Goal: Task Accomplishment & Management: Manage account settings

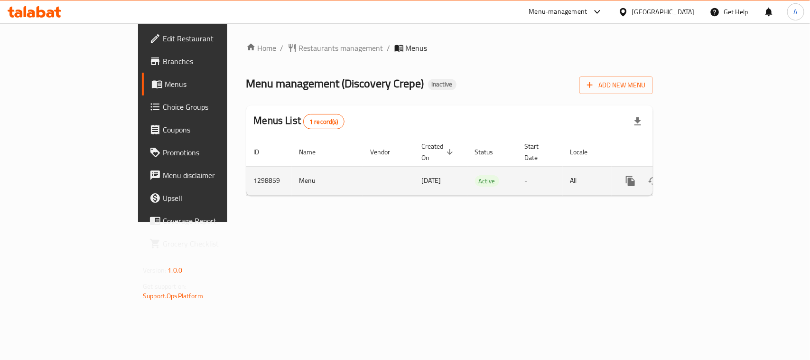
click at [705, 175] on icon "enhanced table" at bounding box center [698, 180] width 11 height 11
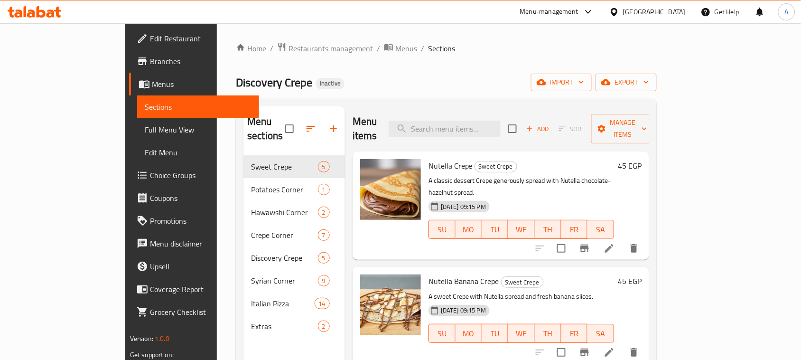
click at [435, 61] on div "Home / Restaurants management / Menus / Sections Discovery Crepe Inactive impor…" at bounding box center [446, 257] width 421 height 431
click at [236, 79] on span "Discovery Crepe" at bounding box center [274, 82] width 76 height 21
click at [286, 82] on div "Discovery Crepe Inactive import export" at bounding box center [446, 83] width 421 height 18
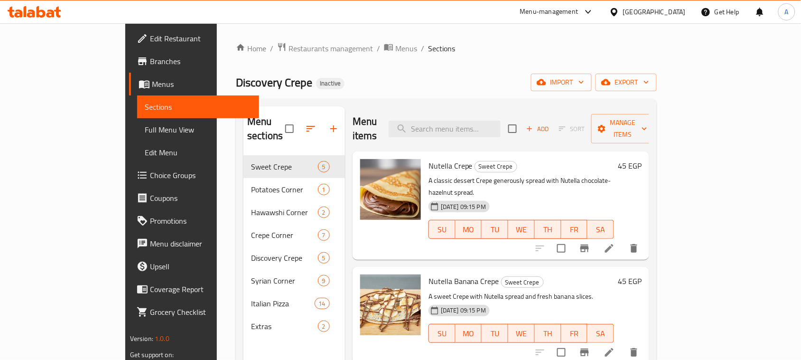
click at [236, 80] on span "Discovery Crepe" at bounding box center [274, 82] width 76 height 21
drag, startPoint x: 184, startPoint y: 80, endPoint x: 245, endPoint y: 88, distance: 61.3
click at [236, 88] on h2 "Discovery Crepe Inactive" at bounding box center [290, 82] width 109 height 15
click at [265, 88] on div "Discovery Crepe Inactive import export" at bounding box center [446, 83] width 421 height 18
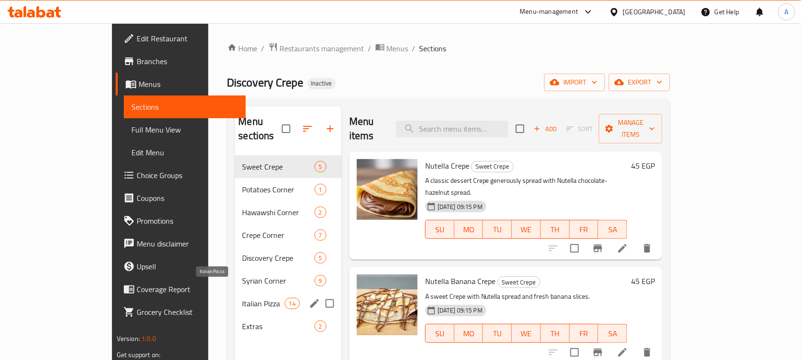
click at [243, 298] on span "Italian Pizza" at bounding box center [264, 303] width 42 height 11
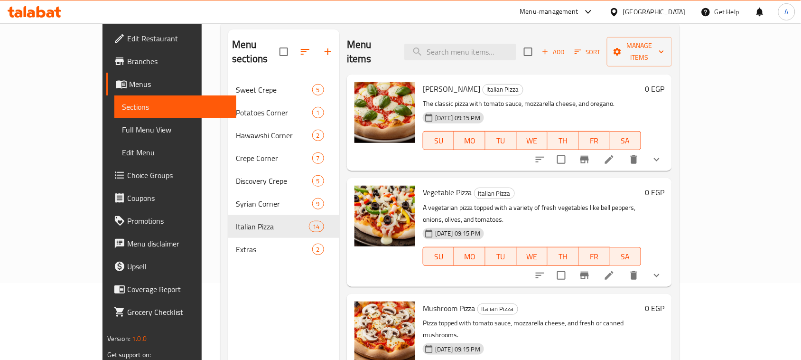
scroll to position [59, 0]
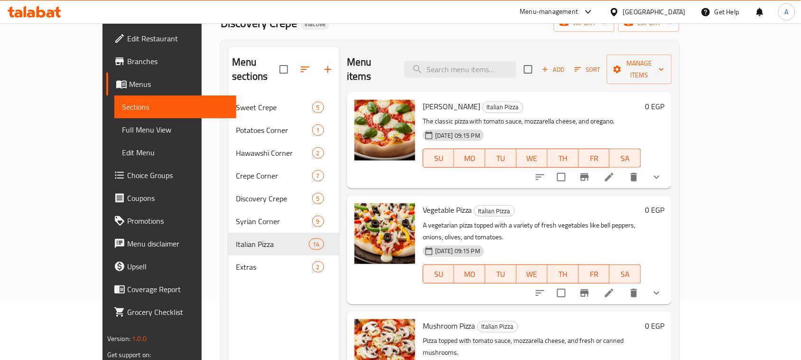
click at [122, 131] on span "Full Menu View" at bounding box center [175, 129] width 107 height 11
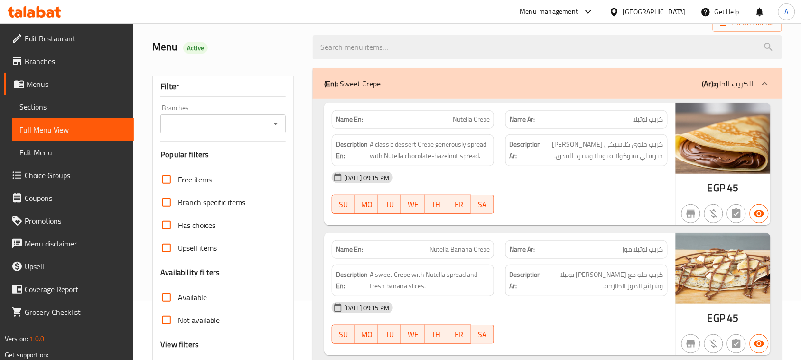
scroll to position [237, 0]
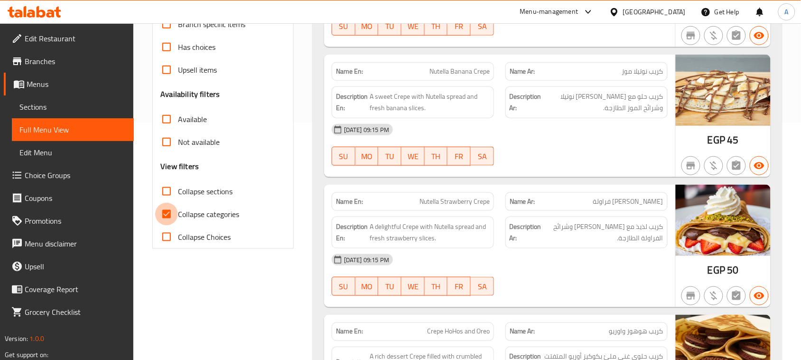
click at [169, 214] on input "Collapse categories" at bounding box center [166, 214] width 23 height 23
checkbox input "false"
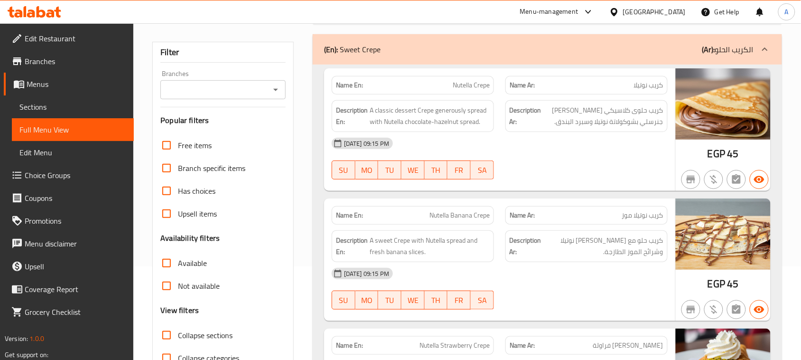
scroll to position [178, 0]
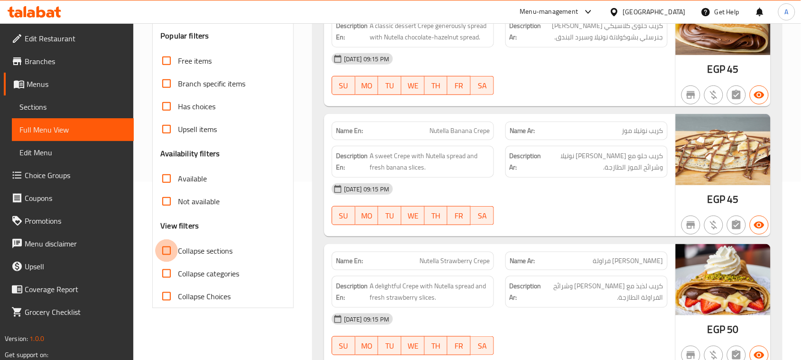
click at [170, 246] on input "Collapse sections" at bounding box center [166, 250] width 23 height 23
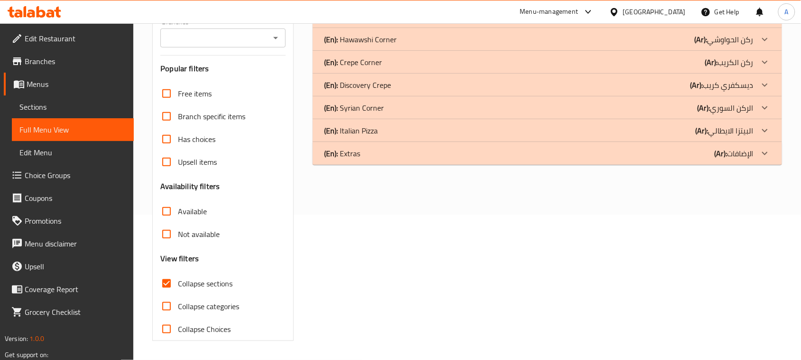
scroll to position [145, 0]
click at [164, 288] on input "Collapse sections" at bounding box center [166, 283] width 23 height 23
checkbox input "false"
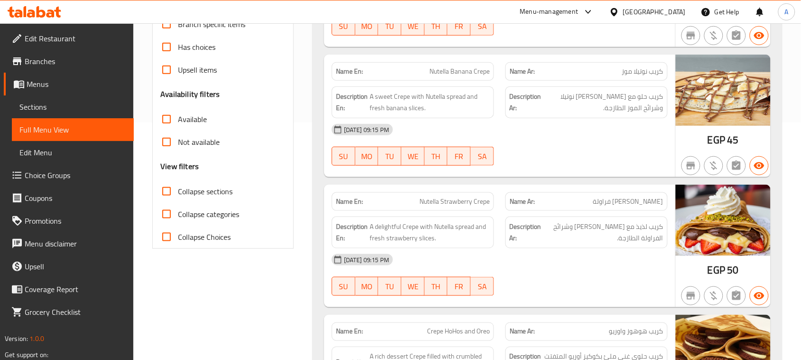
scroll to position [6045, 0]
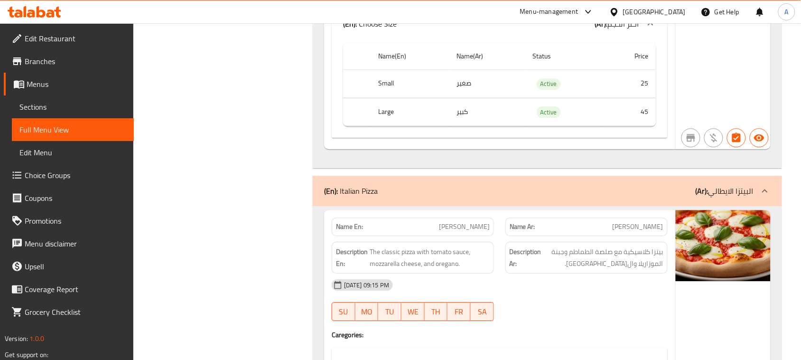
click at [434, 185] on div "(En): Italian Pizza (Ar): البيتزا الايطالي" at bounding box center [539, 190] width 430 height 11
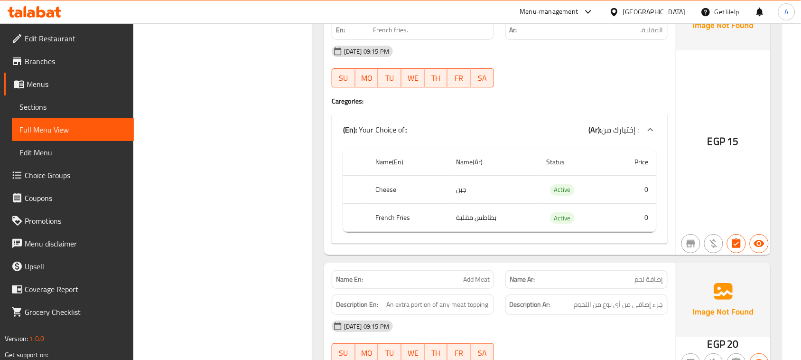
scroll to position [0, 0]
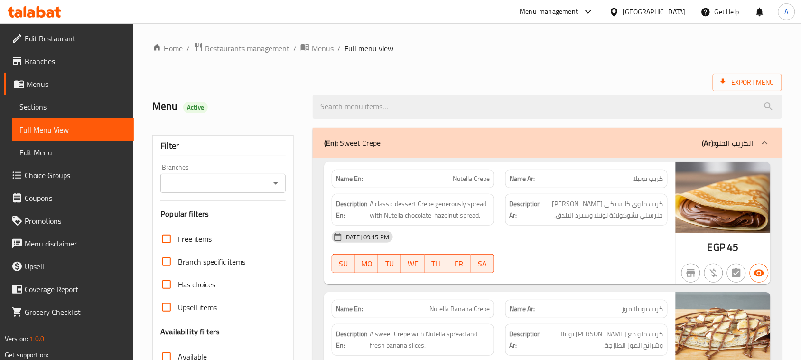
click at [619, 46] on ol "Home / Restaurants management / Menus / Full menu view" at bounding box center [467, 48] width 630 height 12
click at [751, 89] on span "Export Menu" at bounding box center [747, 83] width 69 height 18
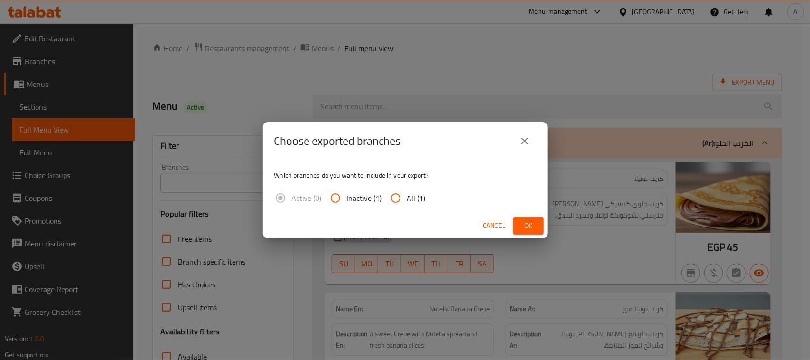
click at [407, 196] on span "All (1)" at bounding box center [416, 197] width 19 height 11
click at [406, 196] on input "All (1)" at bounding box center [395, 198] width 23 height 23
radio input "true"
click at [525, 229] on span "Ok" at bounding box center [528, 226] width 15 height 12
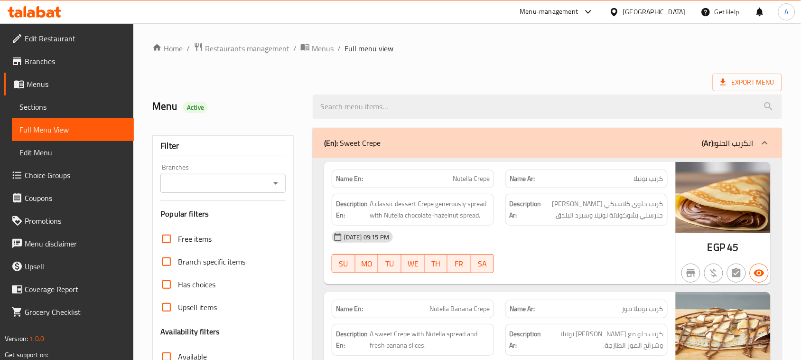
click at [525, 51] on ol "Home / Restaurants management / Menus / Full menu view" at bounding box center [467, 48] width 630 height 12
click at [47, 40] on span "Edit Restaurant" at bounding box center [76, 38] width 102 height 11
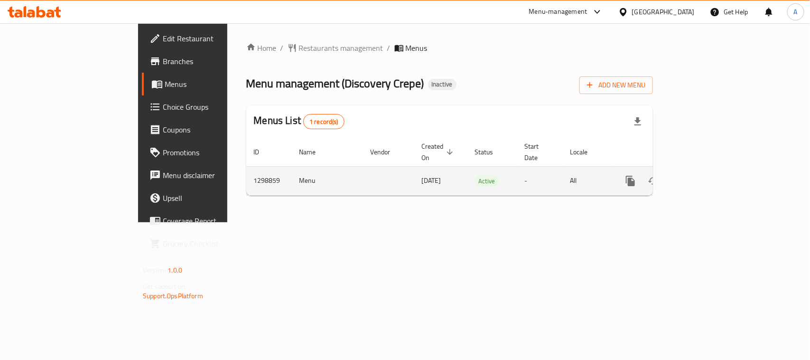
click at [705, 175] on icon "enhanced table" at bounding box center [698, 180] width 11 height 11
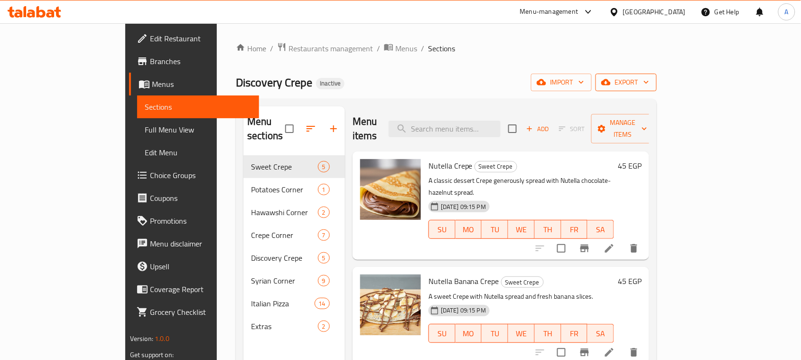
click at [649, 81] on span "export" at bounding box center [626, 82] width 46 height 12
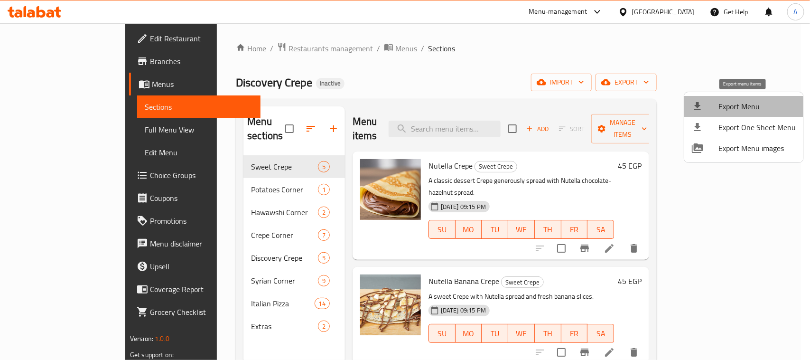
click at [749, 103] on span "Export Menu" at bounding box center [757, 106] width 77 height 11
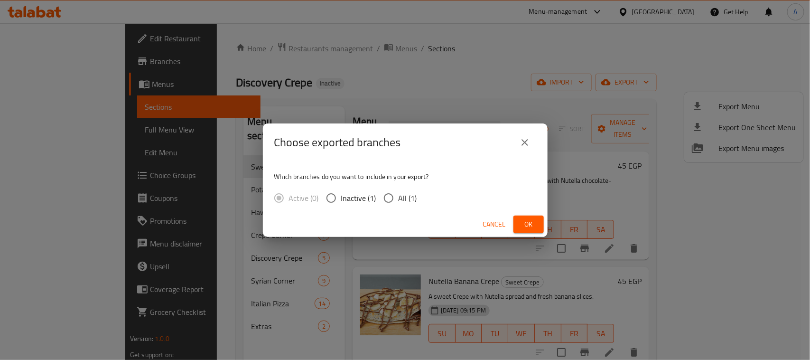
click at [406, 192] on span "All (1)" at bounding box center [408, 197] width 19 height 11
click at [399, 191] on input "All (1)" at bounding box center [389, 198] width 20 height 20
radio input "true"
click at [537, 228] on button "Ok" at bounding box center [529, 224] width 30 height 18
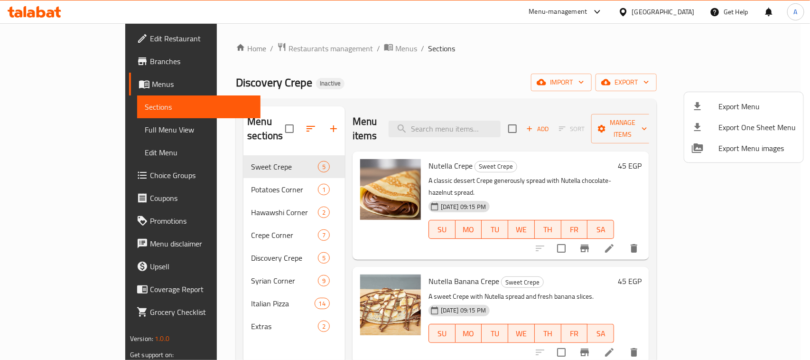
click at [184, 87] on div at bounding box center [405, 180] width 810 height 360
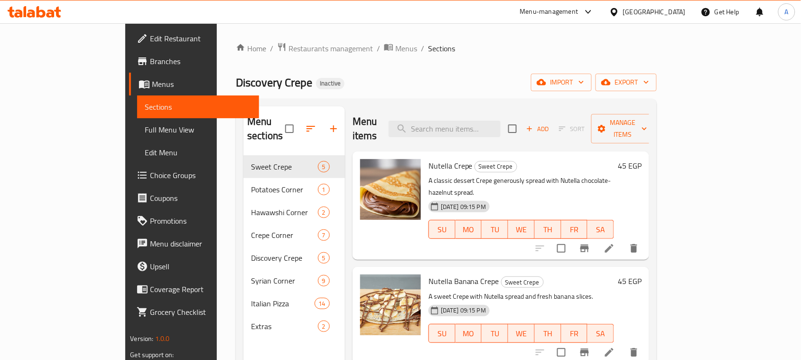
click at [236, 87] on span "Discovery Crepe" at bounding box center [274, 82] width 76 height 21
click at [381, 87] on div "Discovery Crepe Inactive import export" at bounding box center [446, 83] width 421 height 18
click at [236, 81] on span "Discovery Crepe" at bounding box center [274, 82] width 76 height 21
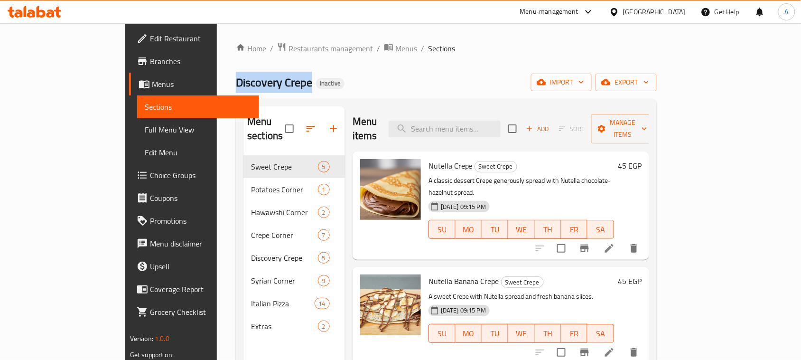
click at [236, 81] on span "Discovery Crepe" at bounding box center [274, 82] width 76 height 21
click at [517, 62] on div "Home / Restaurants management / Menus / Sections Discovery Crepe Inactive impor…" at bounding box center [446, 257] width 421 height 431
click at [437, 55] on ol "Home / Restaurants management / Menus / Sections" at bounding box center [446, 48] width 421 height 12
click at [675, 10] on div "[GEOGRAPHIC_DATA]" at bounding box center [654, 12] width 63 height 10
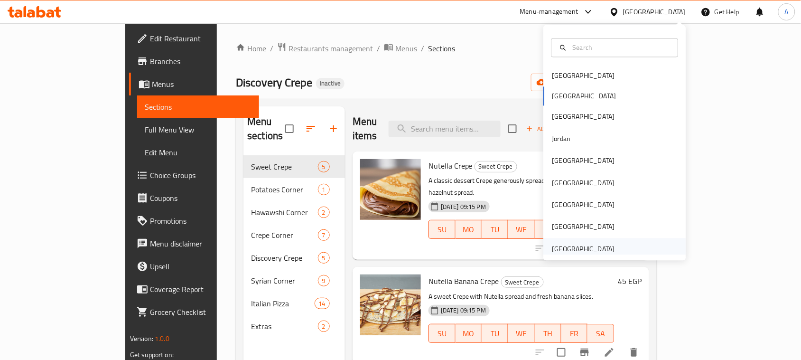
click at [573, 249] on div "[GEOGRAPHIC_DATA]" at bounding box center [583, 248] width 63 height 10
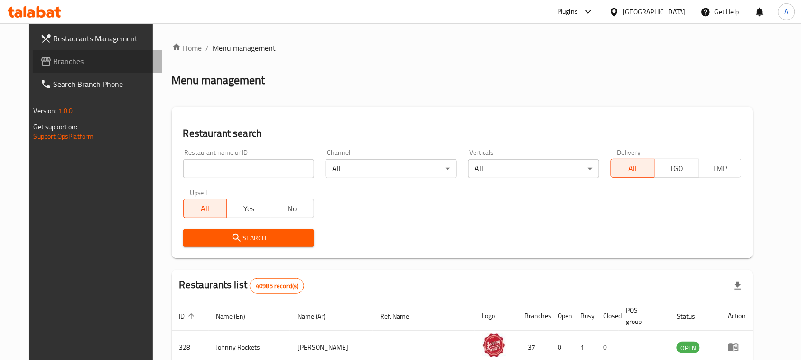
click at [54, 60] on span "Branches" at bounding box center [105, 61] width 102 height 11
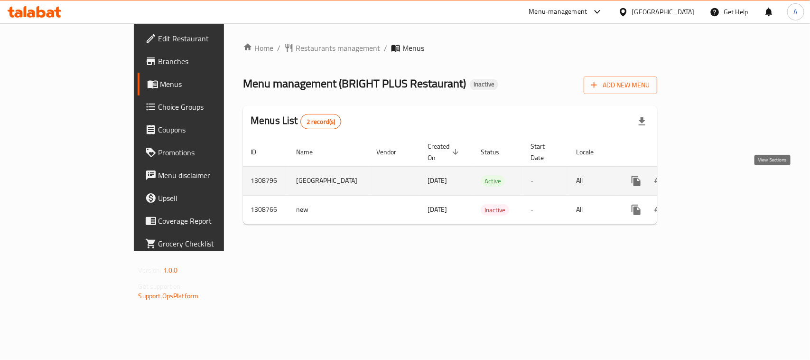
click at [710, 181] on icon "enhanced table" at bounding box center [704, 180] width 11 height 11
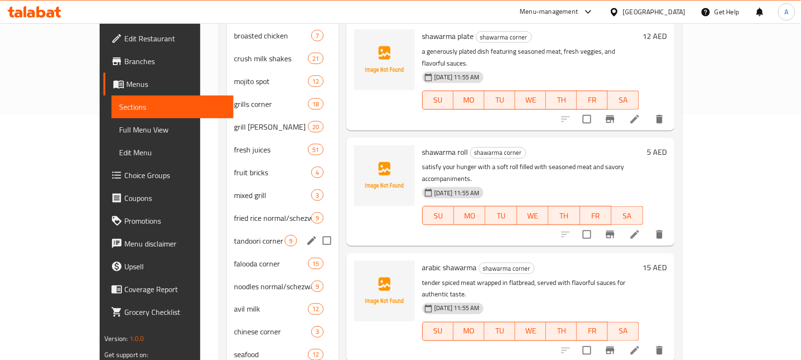
scroll to position [312, 0]
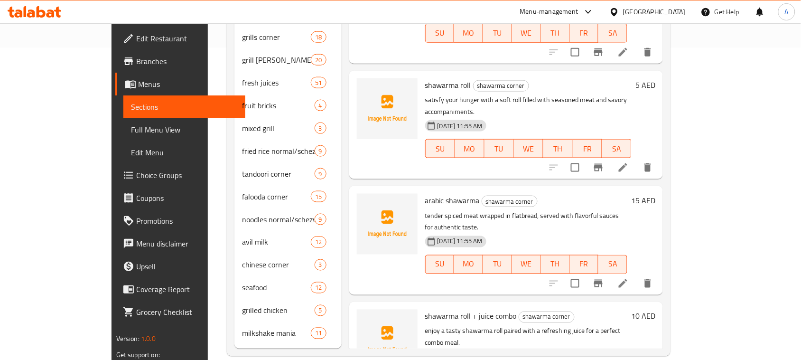
click at [131, 127] on span "Full Menu View" at bounding box center [184, 129] width 107 height 11
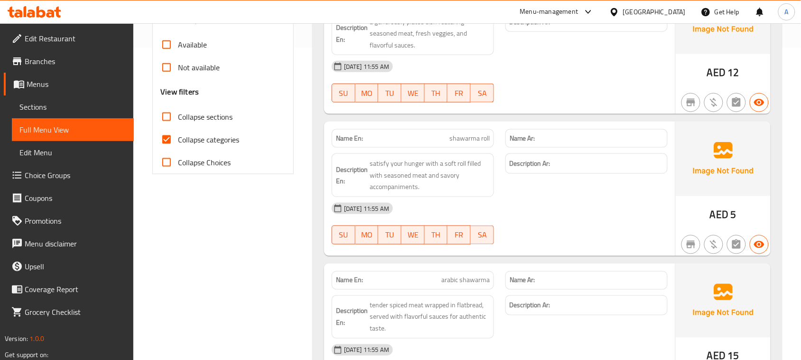
click at [166, 151] on input "Collapse categories" at bounding box center [166, 139] width 23 height 23
checkbox input "false"
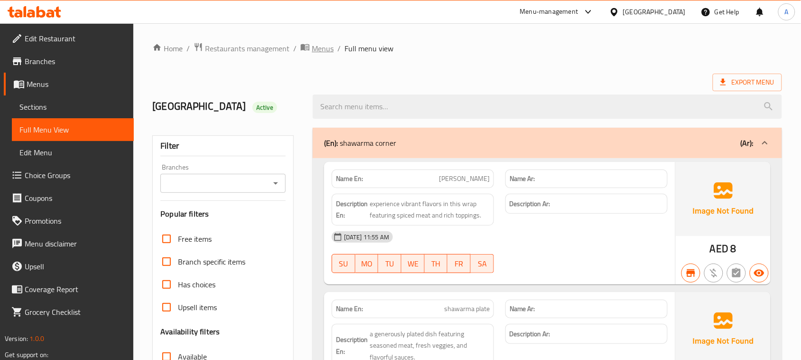
click at [319, 49] on span "Menus" at bounding box center [323, 48] width 22 height 11
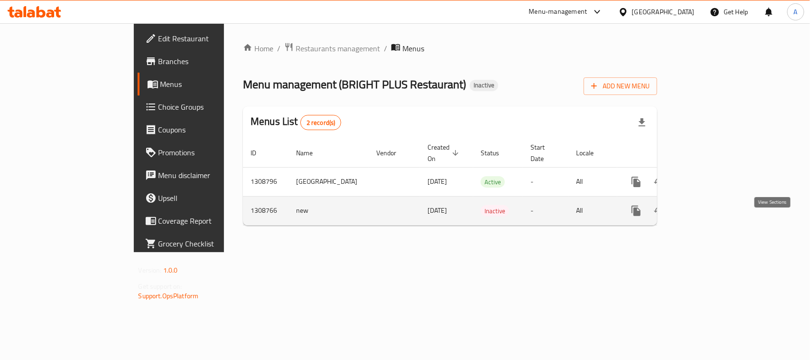
click at [710, 216] on icon "enhanced table" at bounding box center [704, 210] width 11 height 11
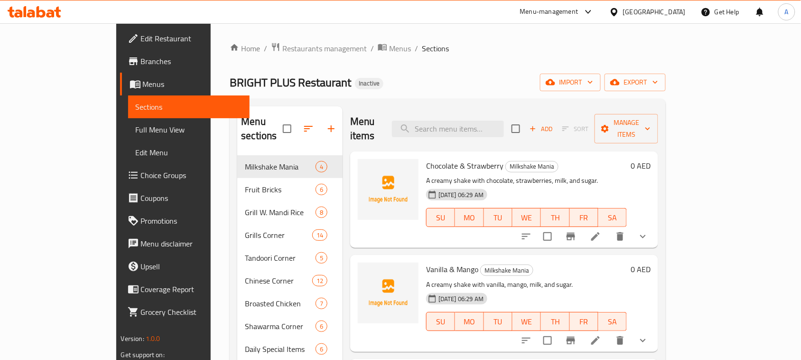
scroll to position [198, 0]
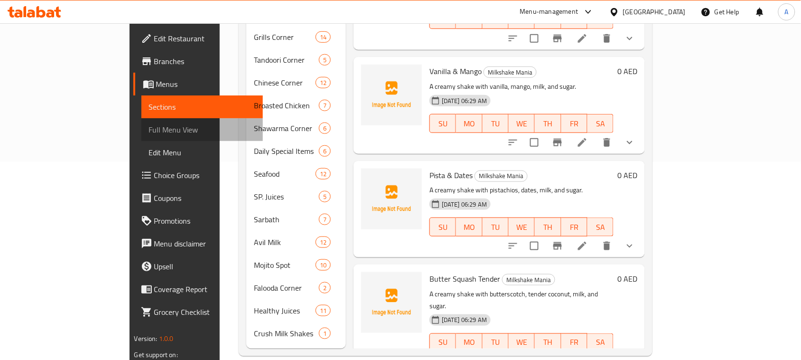
click at [141, 119] on link "Full Menu View" at bounding box center [202, 129] width 122 height 23
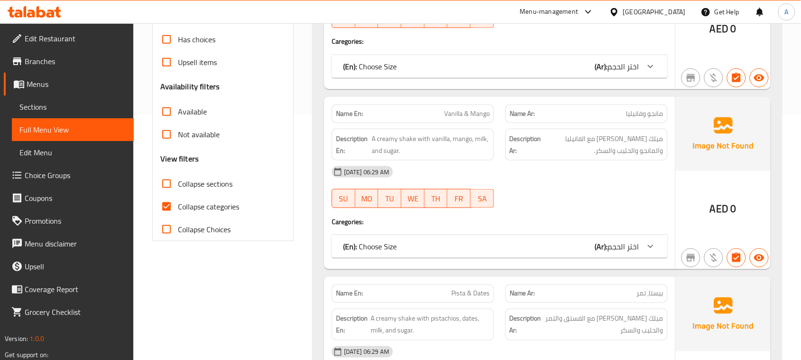
scroll to position [261, 0]
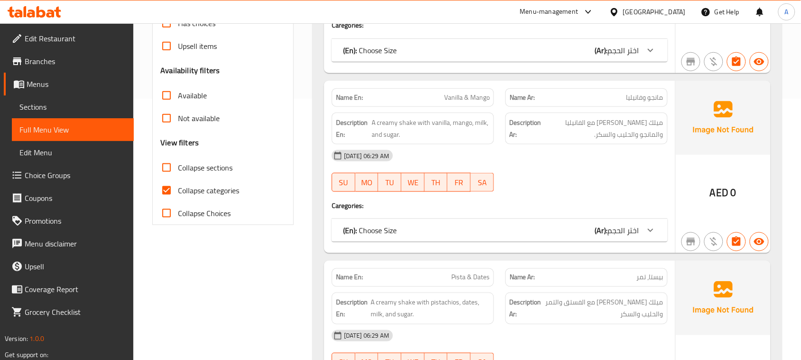
click at [171, 191] on input "Collapse categories" at bounding box center [166, 190] width 23 height 23
checkbox input "false"
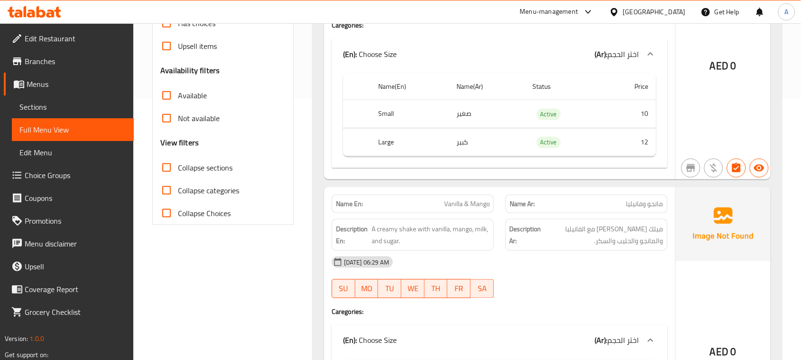
scroll to position [0, 0]
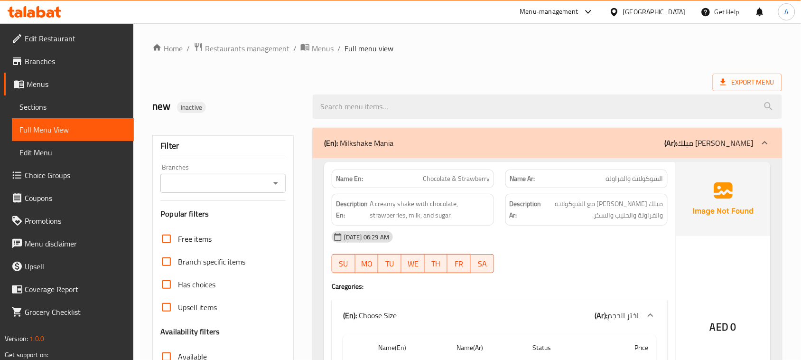
click at [553, 74] on div "Export Menu" at bounding box center [467, 83] width 630 height 18
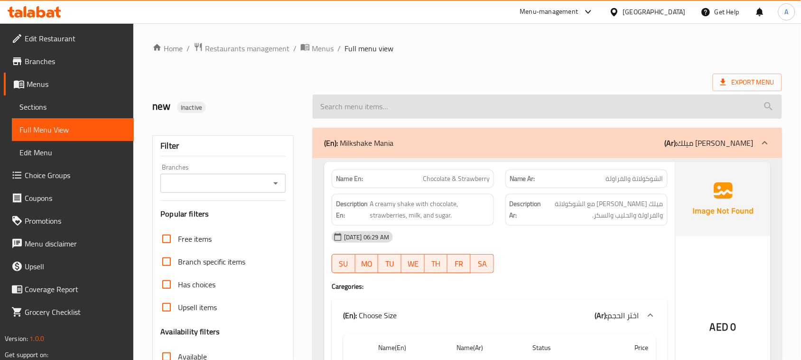
click at [569, 116] on input "search" at bounding box center [547, 106] width 469 height 24
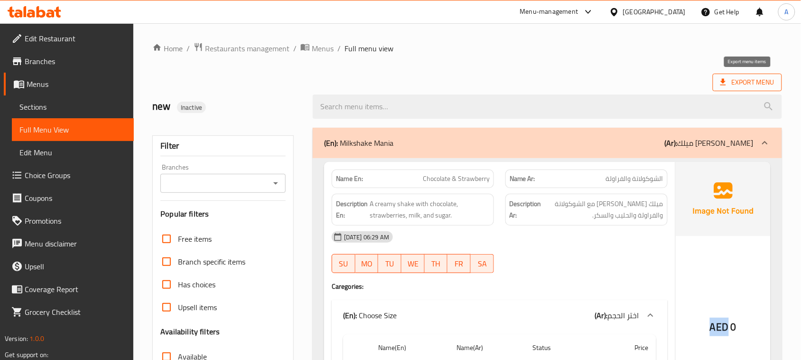
click at [729, 77] on span "Export Menu" at bounding box center [747, 82] width 54 height 12
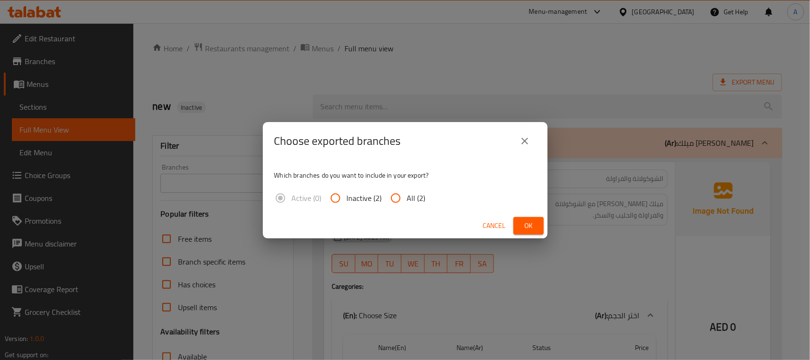
click at [421, 194] on span "All (2)" at bounding box center [416, 197] width 19 height 11
click at [407, 194] on input "All (2)" at bounding box center [395, 198] width 23 height 23
radio input "true"
click at [525, 225] on span "Ok" at bounding box center [528, 226] width 15 height 12
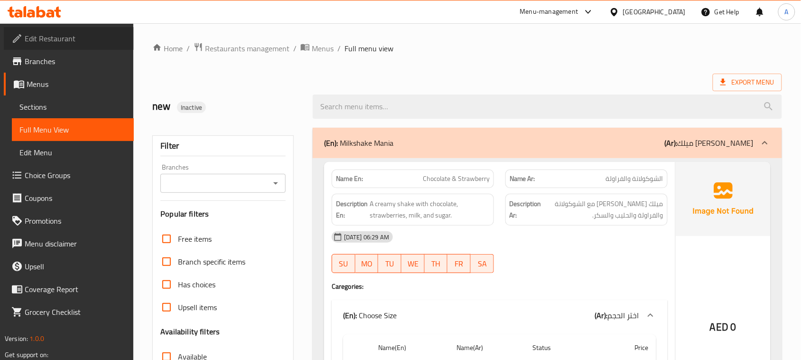
click at [49, 29] on link "Edit Restaurant" at bounding box center [69, 38] width 130 height 23
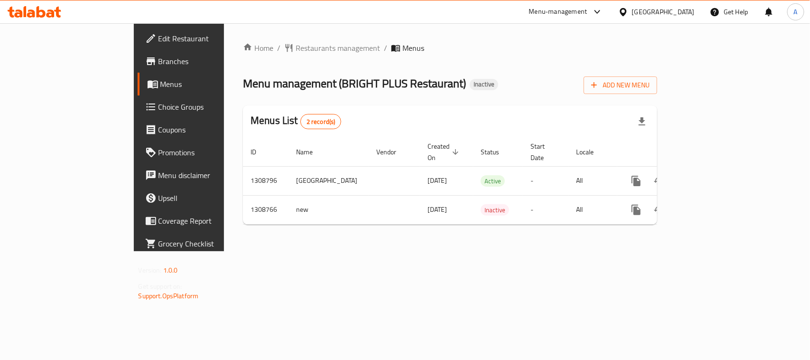
click at [668, 251] on div "Home / Restaurants management / Menus Menu management ( BRIGHT PLUS Restaurant …" at bounding box center [450, 137] width 452 height 228
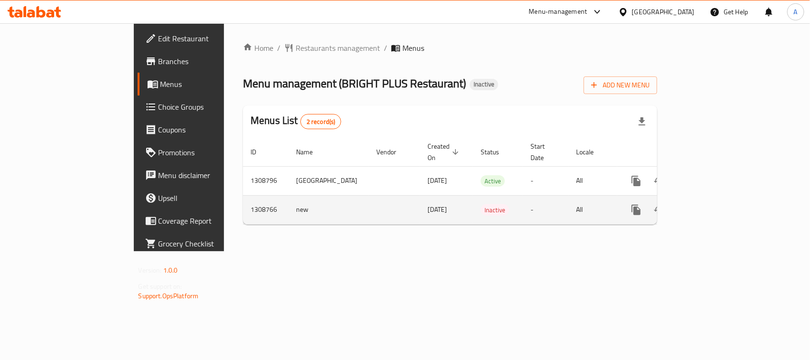
click at [428, 215] on span "29/08/2025" at bounding box center [437, 209] width 19 height 12
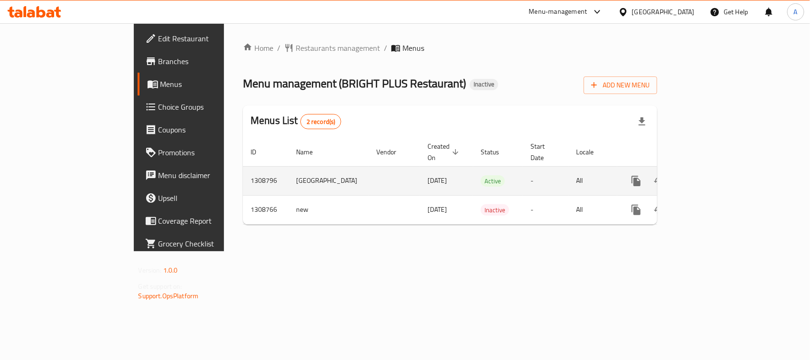
click at [420, 195] on td "29/08/2025" at bounding box center [446, 180] width 53 height 29
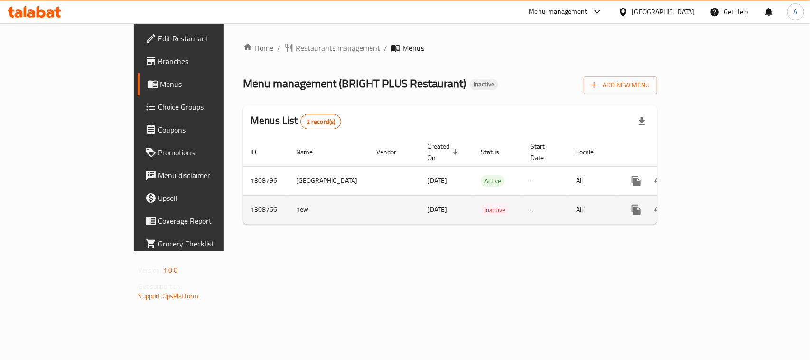
click at [428, 215] on span "29/08/2025" at bounding box center [437, 209] width 19 height 12
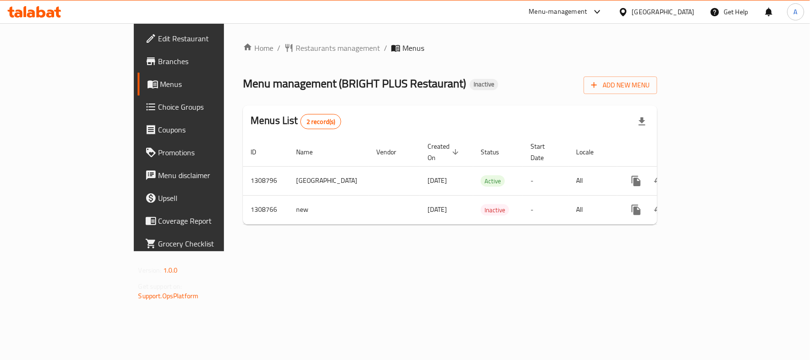
click at [358, 232] on div "Home / Restaurants management / Menus Menu management ( BRIGHT PLUS Restaurant …" at bounding box center [450, 137] width 414 height 190
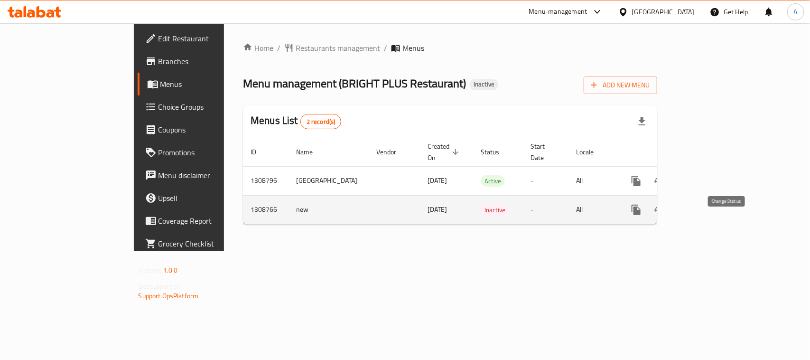
click at [665, 215] on icon "enhanced table" at bounding box center [659, 209] width 11 height 11
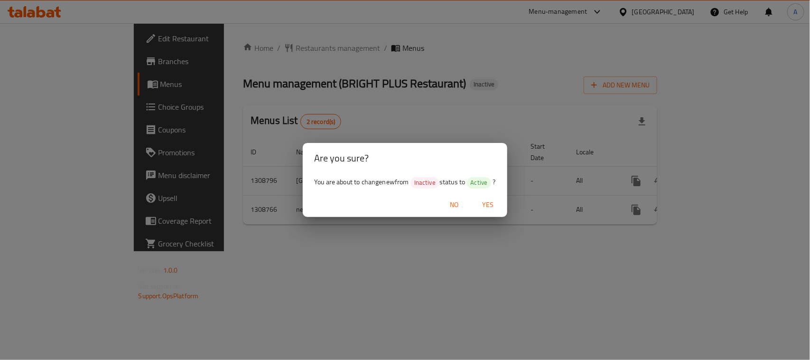
click at [489, 202] on span "Yes" at bounding box center [488, 205] width 23 height 12
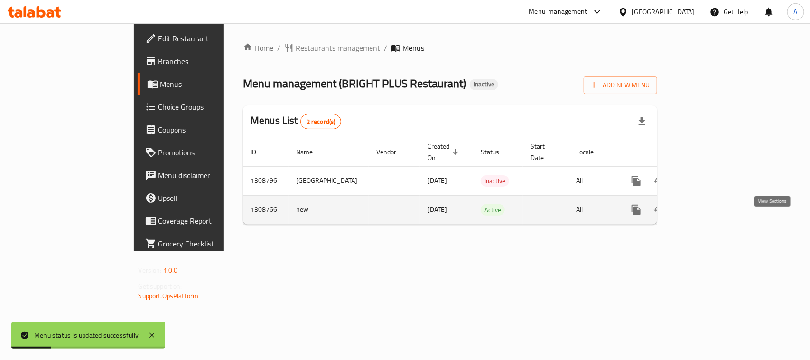
click at [709, 214] on icon "enhanced table" at bounding box center [705, 210] width 9 height 9
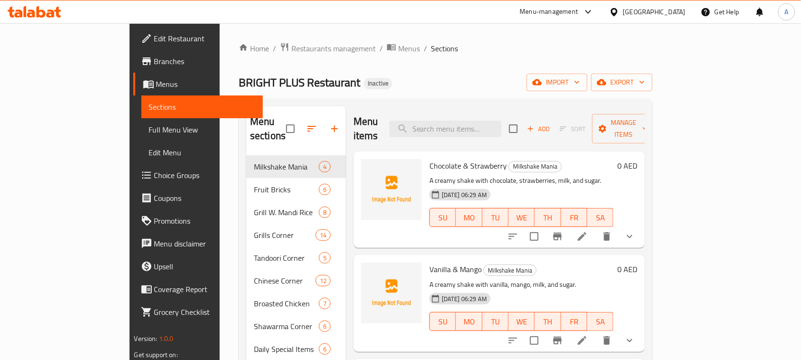
click at [239, 88] on span "BRIGHT PLUS Restaurant" at bounding box center [300, 82] width 122 height 21
click at [239, 86] on span "BRIGHT PLUS Restaurant" at bounding box center [300, 82] width 122 height 21
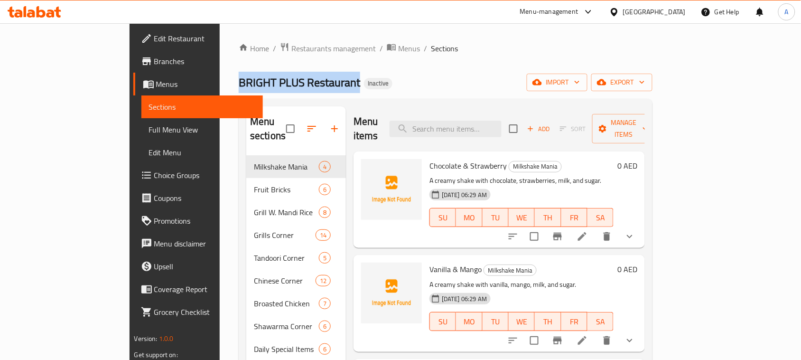
click at [239, 86] on span "BRIGHT PLUS Restaurant" at bounding box center [300, 82] width 122 height 21
click at [149, 131] on span "Full Menu View" at bounding box center [202, 129] width 107 height 11
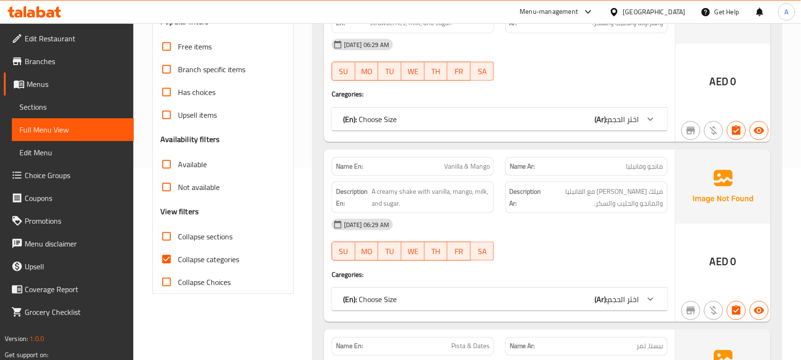
scroll to position [194, 0]
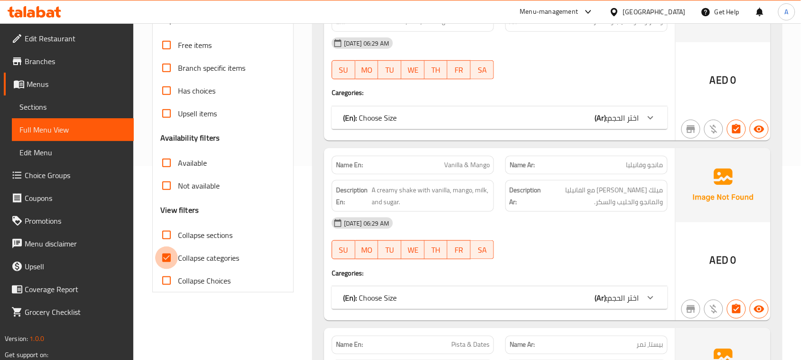
click at [169, 256] on input "Collapse categories" at bounding box center [166, 257] width 23 height 23
checkbox input "false"
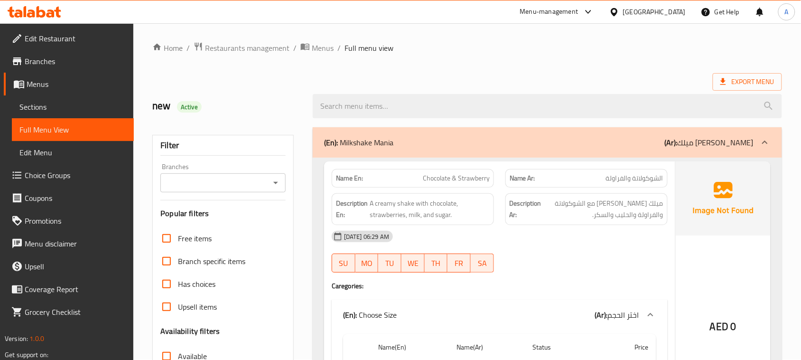
scroll to position [0, 0]
click at [418, 183] on p "Name En: Chocolate & Strawberry" at bounding box center [413, 179] width 154 height 10
click at [549, 209] on span "ميلك شيك كريمي مع الشوكولاتة والفراولة والحليب والسكر." at bounding box center [603, 209] width 120 height 23
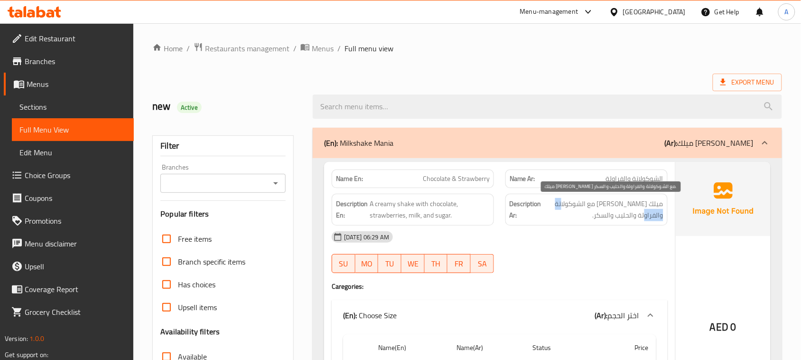
click at [549, 209] on span "ميلك شيك كريمي مع الشوكولاتة والفراولة والحليب والسكر." at bounding box center [603, 209] width 120 height 23
click at [364, 183] on p "Name En: Chocolate & Strawberry" at bounding box center [413, 179] width 154 height 10
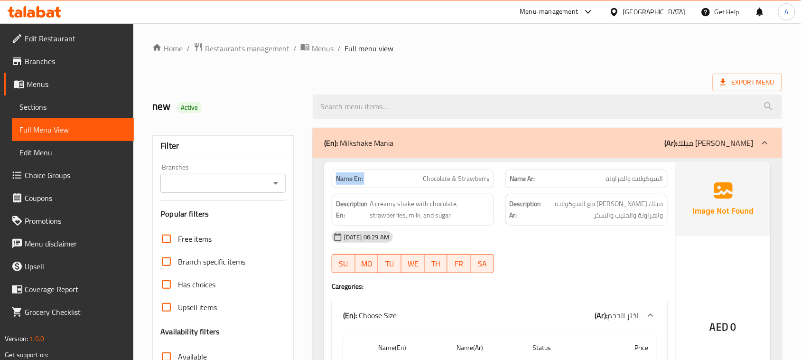
click at [364, 183] on p "Name En: Chocolate & Strawberry" at bounding box center [413, 179] width 154 height 10
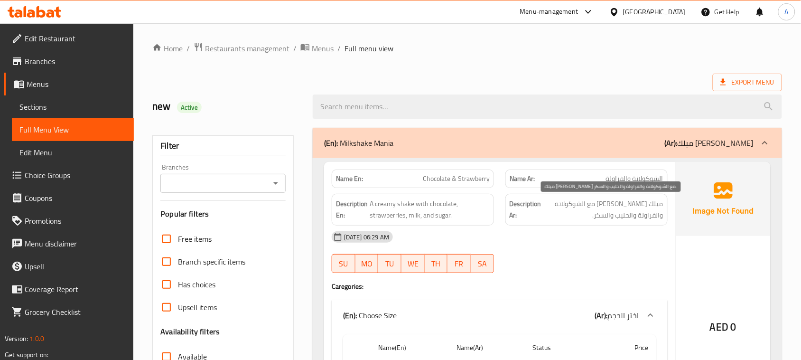
click at [597, 205] on span "ميلك شيك كريمي مع الشوكولاتة والفراولة والحليب والسكر." at bounding box center [603, 209] width 120 height 23
click at [441, 180] on span "Chocolate & Strawberry" at bounding box center [456, 179] width 67 height 10
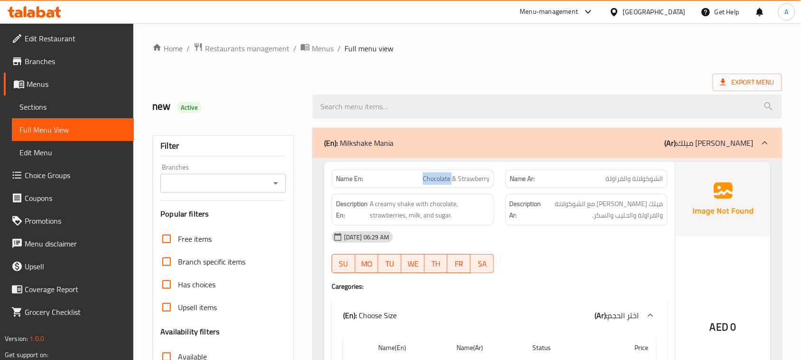
click at [441, 180] on span "Chocolate & Strawberry" at bounding box center [456, 179] width 67 height 10
click at [553, 257] on div "29-08-2025 06:29 AM SU MO TU WE TH FR SA" at bounding box center [499, 251] width 347 height 53
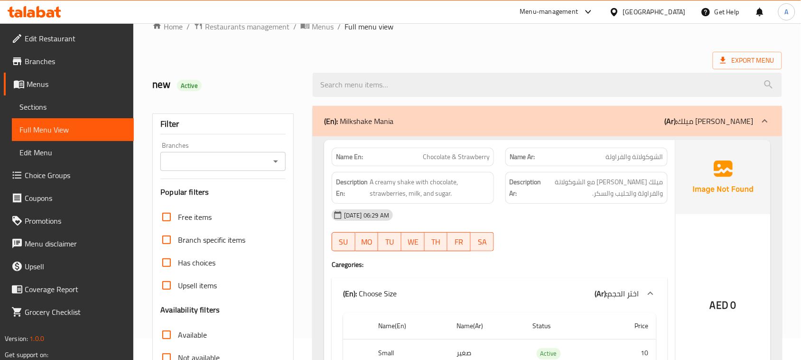
scroll to position [59, 0]
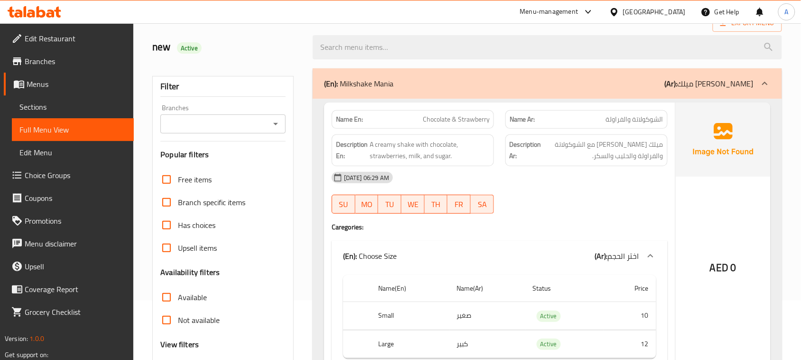
click at [501, 177] on div "29-08-2025 06:29 AM" at bounding box center [499, 177] width 347 height 23
click at [540, 206] on div "29-08-2025 06:29 AM SU MO TU WE TH FR SA" at bounding box center [499, 192] width 347 height 53
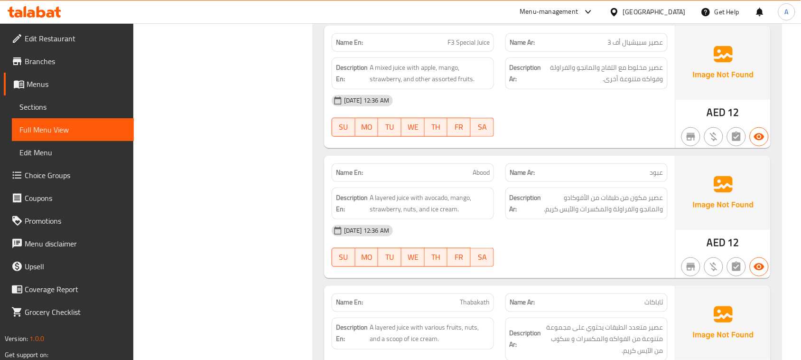
scroll to position [16298, 0]
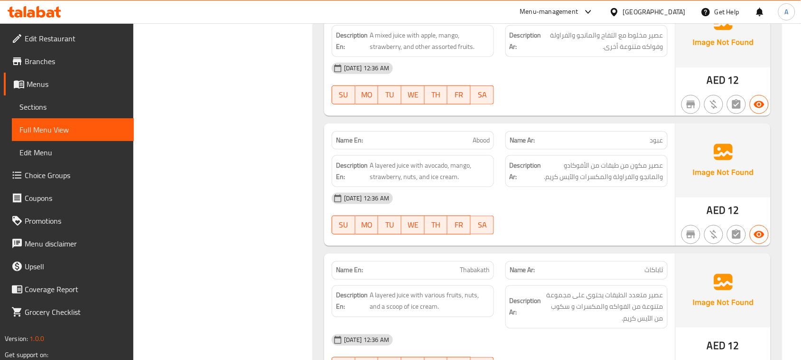
click at [579, 110] on div at bounding box center [587, 104] width 174 height 11
click at [441, 19] on div "Name En: F3 Special Juice" at bounding box center [413, 10] width 162 height 19
click at [441, 15] on p "Name En: F3 Special Juice" at bounding box center [413, 10] width 154 height 10
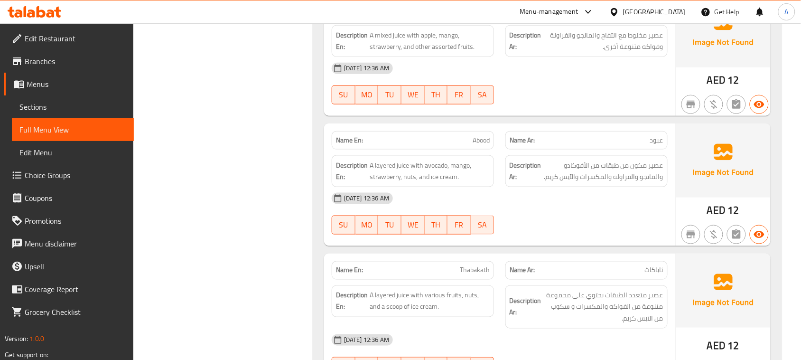
click at [535, 53] on strong "Description Ar:" at bounding box center [526, 40] width 32 height 23
click at [536, 53] on strong "Description Ar:" at bounding box center [526, 40] width 32 height 23
click at [554, 57] on div "Description Ar: عصير مخلوط مع التفاح والمانجو والفراولة وفواكه متنوعة أخرى." at bounding box center [586, 41] width 162 height 32
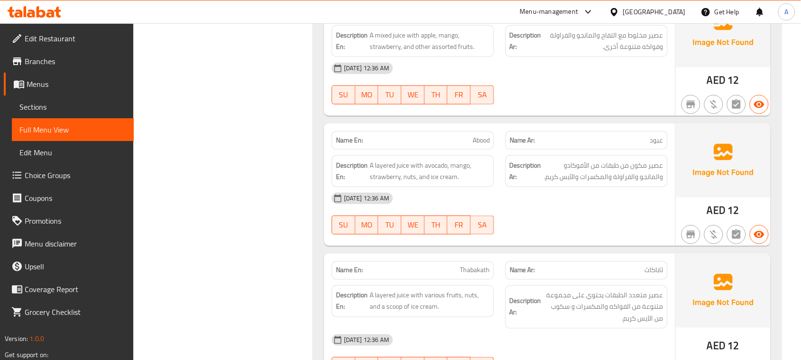
scroll to position [16322, 0]
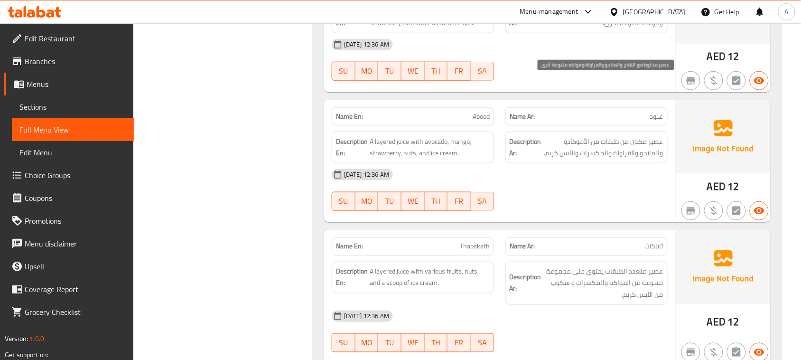
click at [606, 29] on span "عصير مخلوط مع التفاح والمانجو والفراولة وفواكه متنوعة أخرى." at bounding box center [603, 17] width 120 height 23
click at [572, 56] on div "29-08-2025 12:36 AM" at bounding box center [499, 44] width 347 height 23
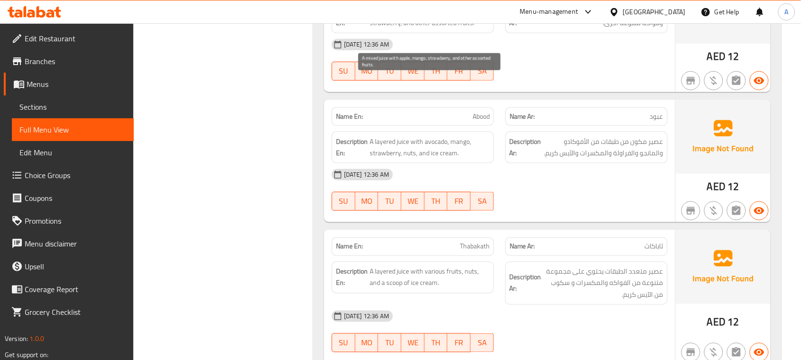
click at [428, 29] on span "A mixed juice with apple, mango, strawberry, and other assorted fruits." at bounding box center [430, 17] width 120 height 23
click at [504, 56] on div "29-08-2025 12:36 AM" at bounding box center [499, 44] width 347 height 23
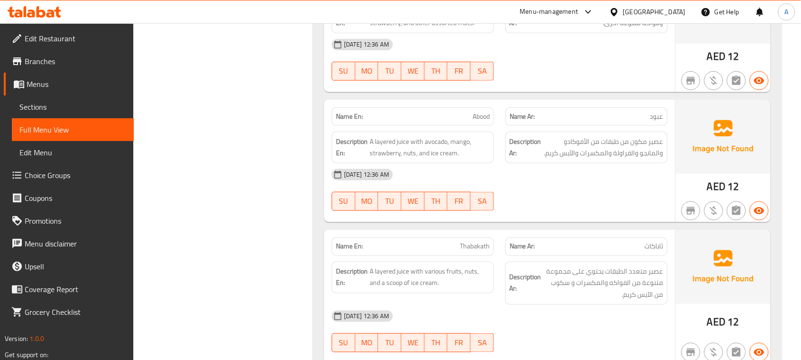
click at [569, 29] on span "عصير مخلوط مع التفاح والمانجو والفراولة وفواكه متنوعة أخرى." at bounding box center [603, 17] width 120 height 23
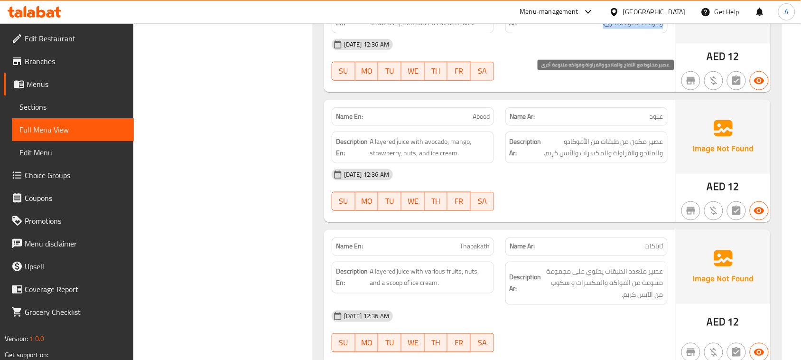
click at [569, 29] on span "عصير مخلوط مع التفاح والمانجو والفراولة وفواكه متنوعة أخرى." at bounding box center [603, 17] width 120 height 23
drag, startPoint x: 642, startPoint y: 176, endPoint x: 587, endPoint y: 126, distance: 73.9
click at [587, 126] on div "Name En: F3 Special Juice Name Ar: عصير سبيشيال أف 3 Description En: A mixed ju…" at bounding box center [547, 310] width 469 height 689
click at [587, 56] on div "29-08-2025 12:36 AM" at bounding box center [499, 44] width 347 height 23
click at [613, 29] on span "عصير مخلوط مع التفاح والمانجو والفراولة وفواكه متنوعة أخرى." at bounding box center [603, 17] width 120 height 23
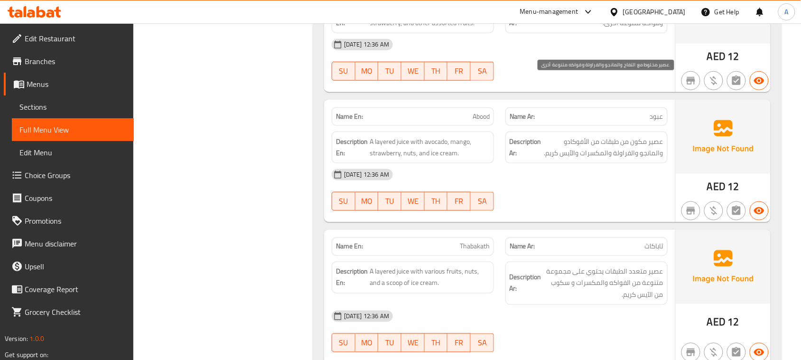
click at [613, 29] on span "عصير مخلوط مع التفاح والمانجو والفراولة وفواكه متنوعة أخرى." at bounding box center [603, 17] width 120 height 23
click at [587, 86] on div "29-08-2025 12:36 AM SU MO TU WE TH FR SA" at bounding box center [499, 59] width 347 height 53
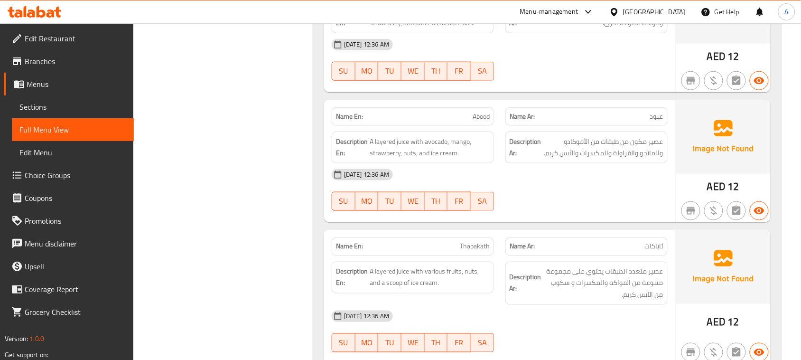
click at [601, 29] on span "عصير مخلوط مع التفاح والمانجو والفراولة وفواكه متنوعة أخرى." at bounding box center [603, 17] width 120 height 23
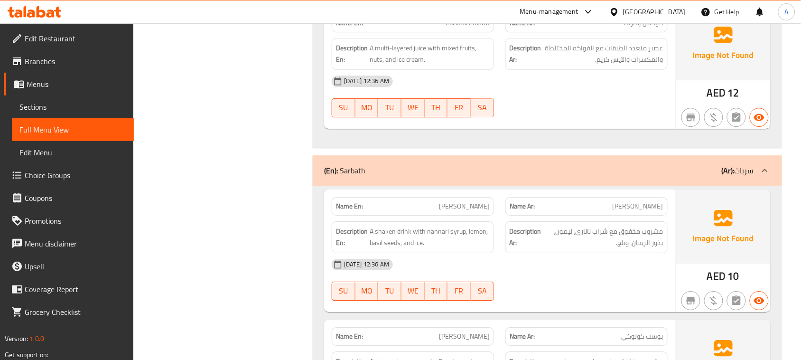
scroll to position [16844, 0]
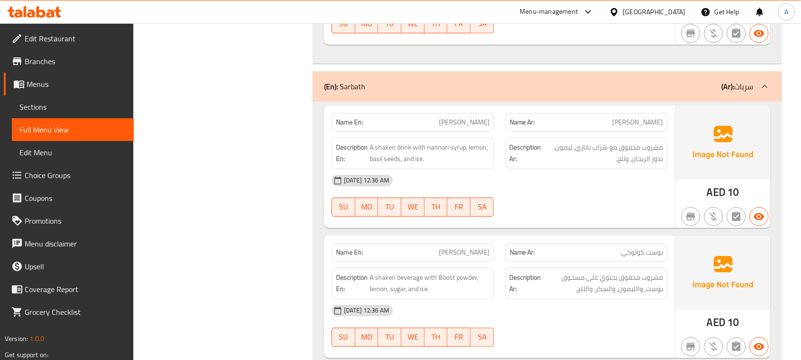
type button "0"
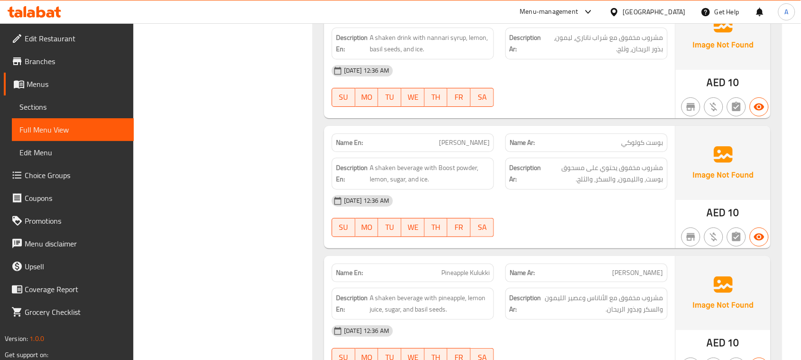
scroll to position [17046, 0]
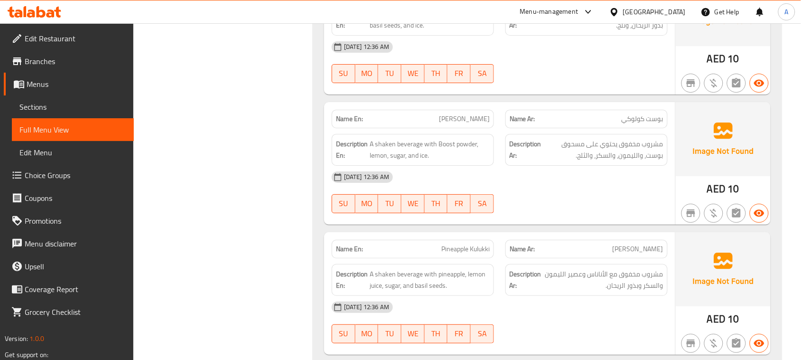
click at [626, 36] on div "Description Ar: مشروب مخفوق مع شراب ناناري، ليمون، بذور الريحان، وثلج." at bounding box center [586, 20] width 162 height 32
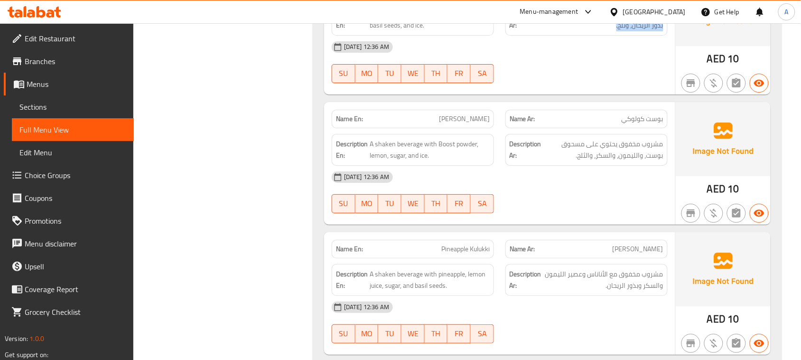
click at [626, 36] on div "Description Ar: مشروب مخفوق مع شراب ناناري، ليمون، بذور الريحان، وثلج." at bounding box center [586, 20] width 162 height 32
click at [620, 58] on div "29-08-2025 12:36 AM" at bounding box center [499, 47] width 347 height 23
click at [592, 89] on div "29-08-2025 12:36 AM SU MO TU WE TH FR SA" at bounding box center [499, 62] width 347 height 53
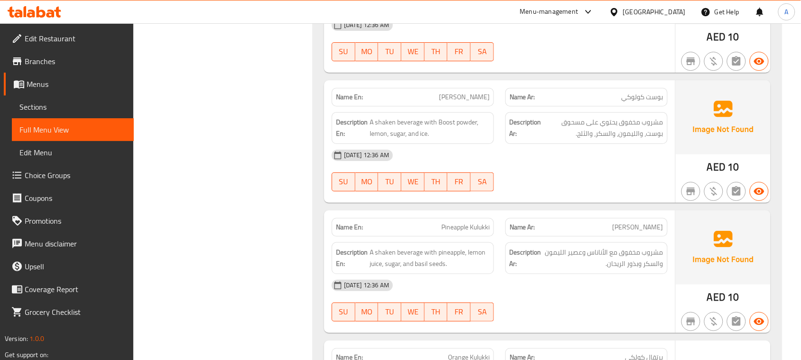
scroll to position [17070, 0]
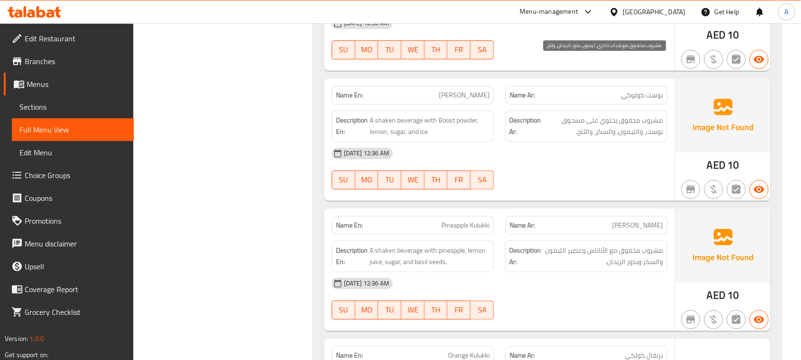
click at [637, 35] on div "29-08-2025 12:36 AM" at bounding box center [499, 23] width 347 height 23
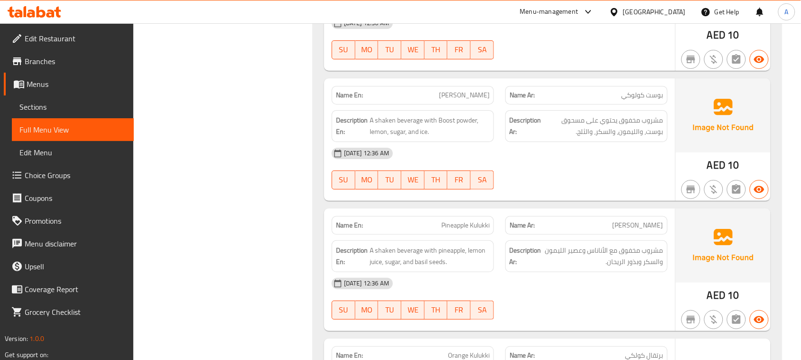
click at [636, 35] on div "29-08-2025 12:36 AM" at bounding box center [499, 23] width 347 height 23
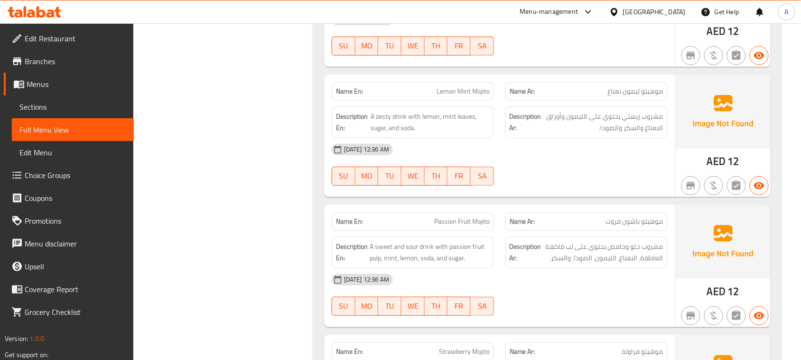
scroll to position [20392, 0]
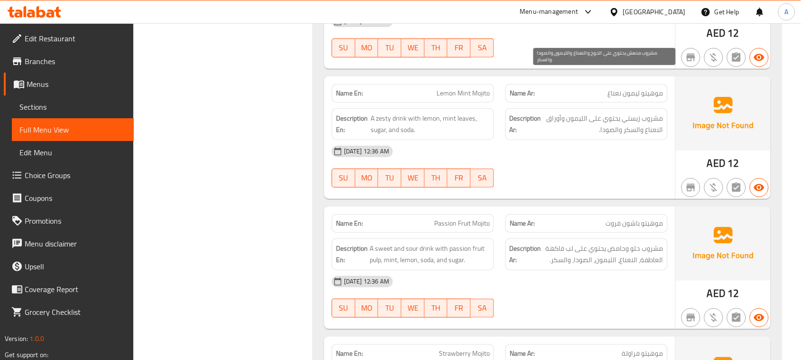
click at [567, 33] on div "29-08-2025 12:36 AM" at bounding box center [499, 21] width 347 height 23
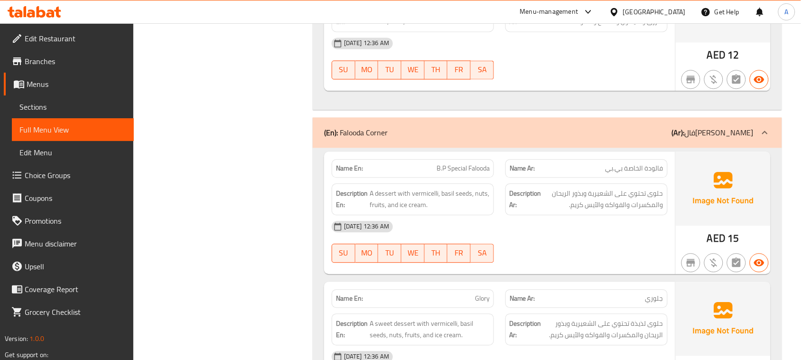
scroll to position [20914, 0]
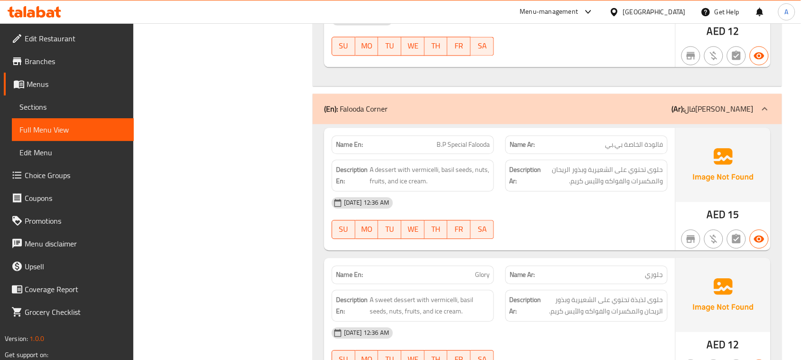
drag, startPoint x: 613, startPoint y: 63, endPoint x: 608, endPoint y: 70, distance: 8.3
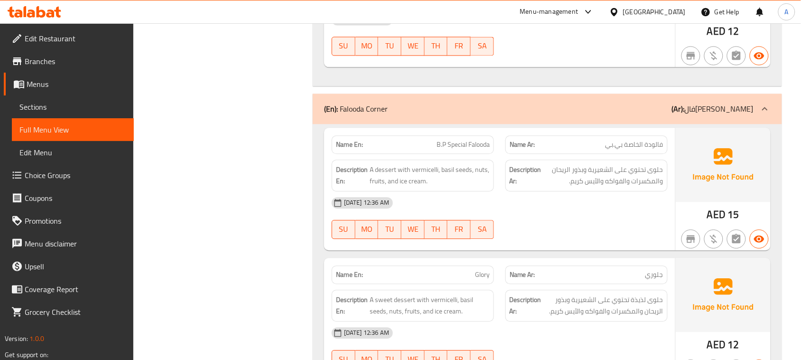
click at [589, 31] on div "29-08-2025 12:36 AM" at bounding box center [499, 19] width 347 height 23
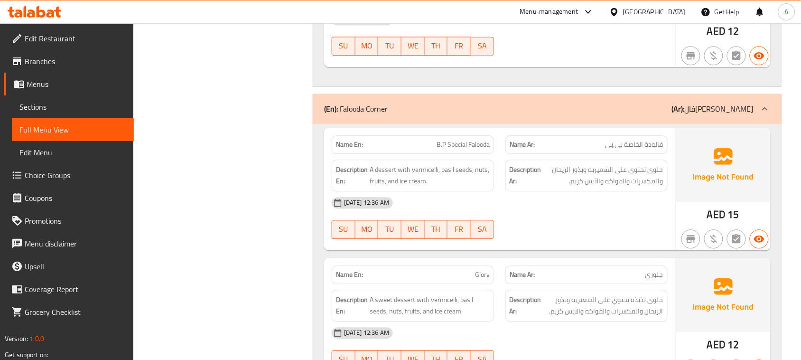
click at [582, 31] on div "29-08-2025 12:36 AM" at bounding box center [499, 19] width 347 height 23
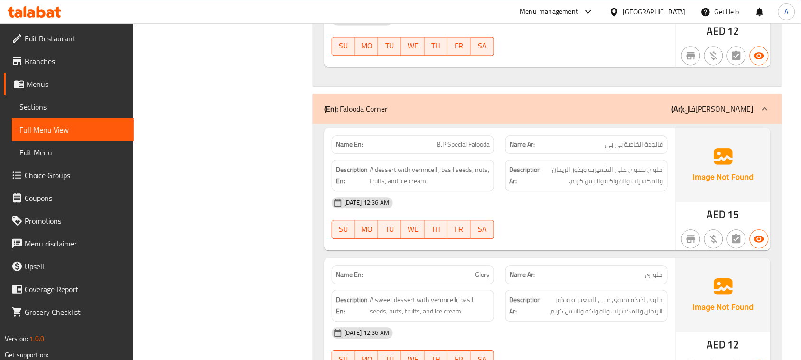
click at [577, 31] on div "29-08-2025 12:36 AM" at bounding box center [499, 19] width 347 height 23
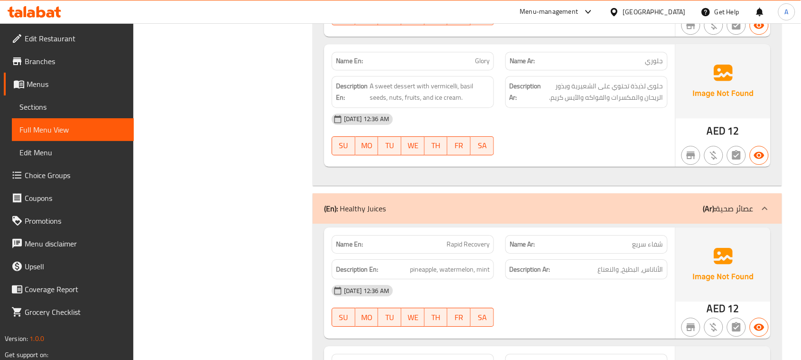
scroll to position [21104, 0]
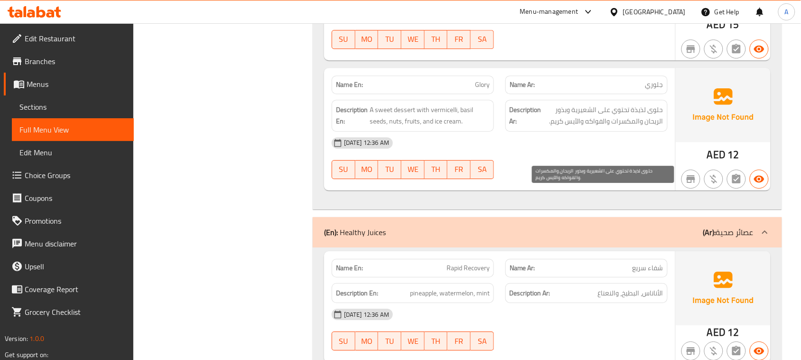
click at [620, 127] on span "حلوى لذيذة تحتوي على الشعيرية وبذور الريحان والمكسرات والفواكه والآيس كريم." at bounding box center [603, 115] width 120 height 23
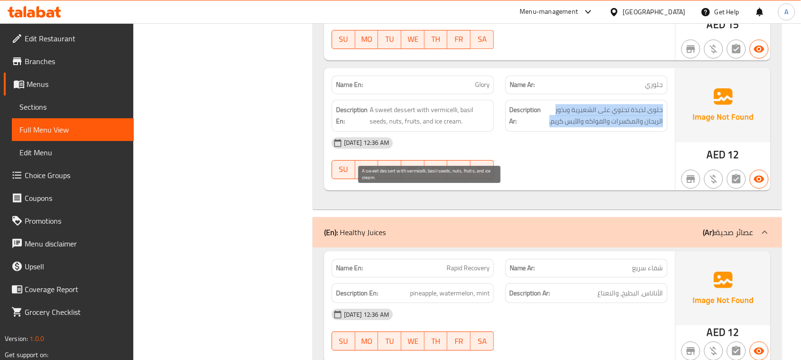
click at [432, 127] on span "A sweet dessert with vermicelli, basil seeds, nuts, fruits, and ice cream." at bounding box center [430, 115] width 120 height 23
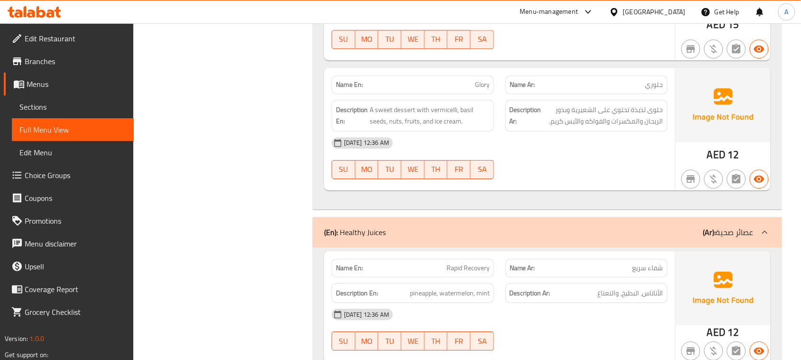
click at [578, 154] on div "29-08-2025 12:36 AM" at bounding box center [499, 142] width 347 height 23
click at [445, 127] on span "A sweet dessert with vermicelli, basil seeds, nuts, fruits, and ice cream." at bounding box center [430, 115] width 120 height 23
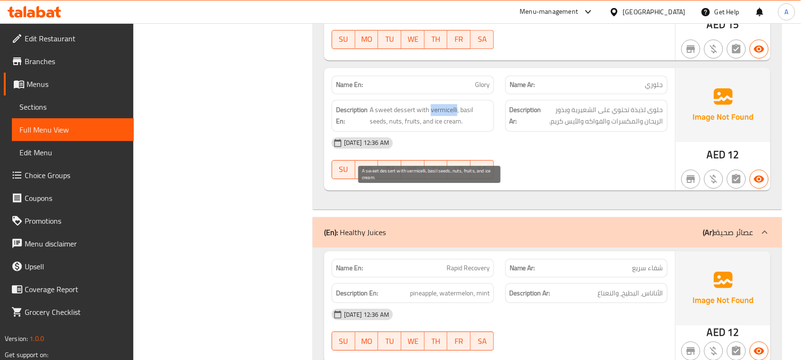
click at [445, 127] on span "A sweet dessert with vermicelli, basil seeds, nuts, fruits, and ice cream." at bounding box center [430, 115] width 120 height 23
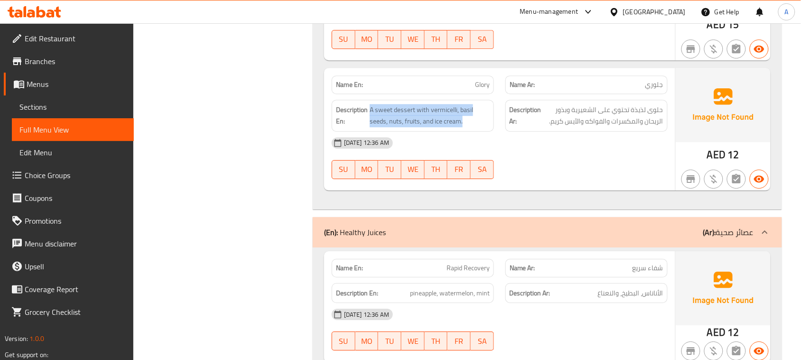
click at [527, 154] on div "29-08-2025 12:36 AM" at bounding box center [499, 142] width 347 height 23
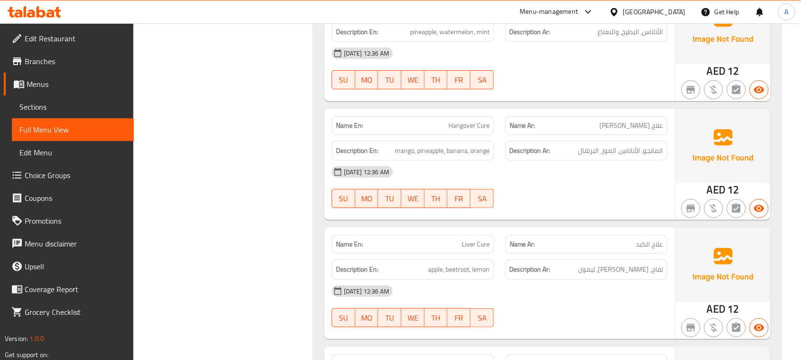
scroll to position [21389, 0]
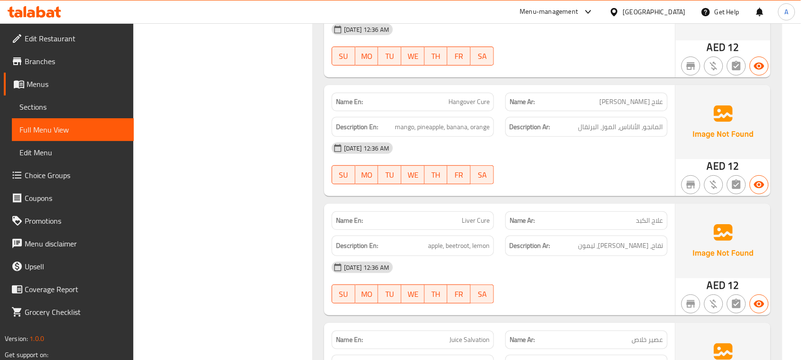
click at [627, 14] on span "الأناناس، البطيخ، والنعناع" at bounding box center [630, 8] width 65 height 12
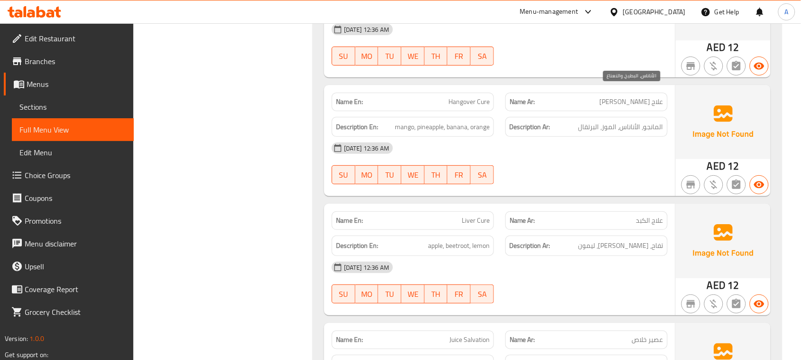
click at [627, 14] on span "الأناناس، البطيخ، والنعناع" at bounding box center [630, 8] width 65 height 12
click at [416, 19] on div "Description En: pineapple, watermelon, mint" at bounding box center [413, 8] width 162 height 20
click at [593, 24] on div "Description Ar: الأناناس، البطيخ، والنعناع" at bounding box center [587, 8] width 174 height 32
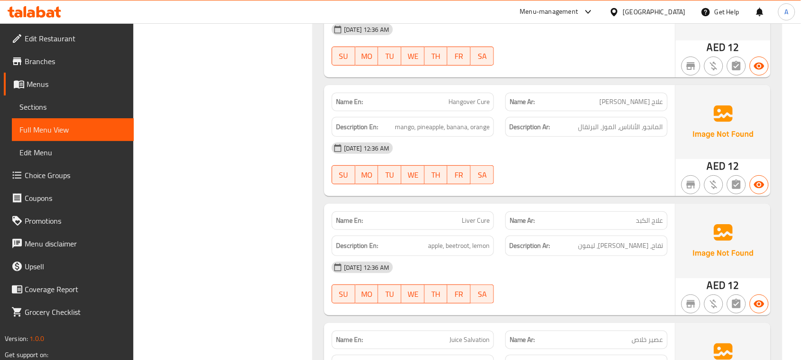
click at [593, 24] on div "Description Ar: الأناناس، البطيخ، والنعناع" at bounding box center [587, 8] width 174 height 32
click at [596, 41] on div "29-08-2025 12:36 AM" at bounding box center [499, 29] width 347 height 23
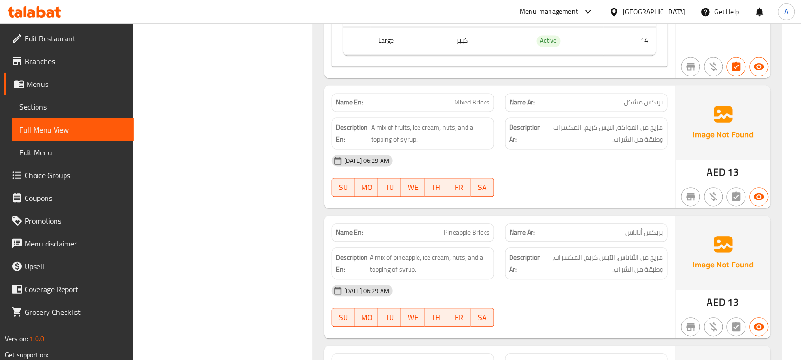
scroll to position [1562, 0]
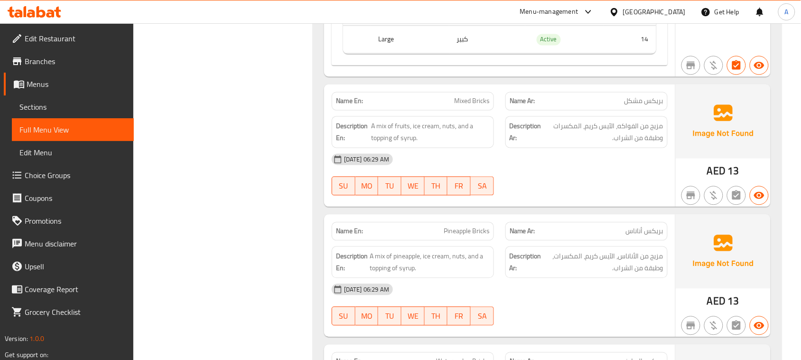
click at [583, 163] on div "29-08-2025 06:29 AM" at bounding box center [499, 159] width 347 height 23
click at [458, 105] on span "Mixed Bricks" at bounding box center [472, 101] width 36 height 10
click at [526, 162] on div "29-08-2025 06:29 AM" at bounding box center [499, 159] width 347 height 23
